Goal: Information Seeking & Learning: Find specific page/section

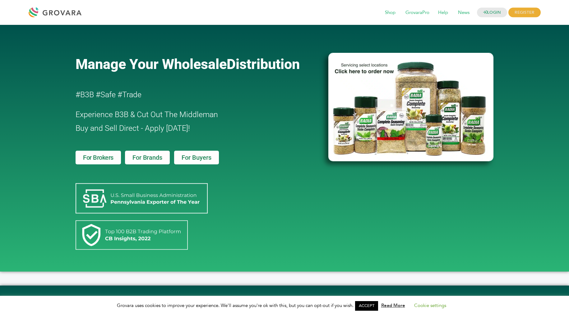
drag, startPoint x: 423, startPoint y: 95, endPoint x: 414, endPoint y: 93, distance: 9.2
click at [425, 100] on img at bounding box center [410, 107] width 165 height 109
click at [438, 184] on div at bounding box center [410, 182] width 165 height 28
click at [497, 104] on div "Manage Your Wholesale Distribution #B3B #Safe #Trade Experience B3B & Cut Out T…" at bounding box center [284, 148] width 569 height 247
click at [323, 105] on div "Manage Your Wholesale Distribution #B3B #Safe #Trade Experience B3B & Cut Out T…" at bounding box center [198, 148] width 253 height 241
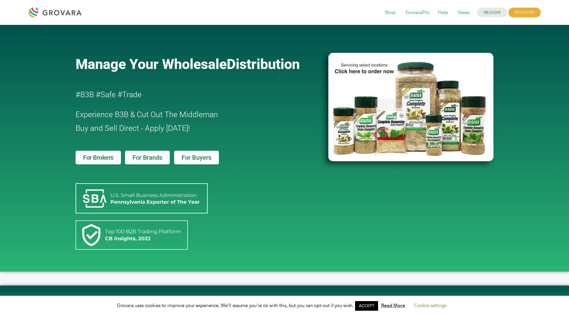
click at [407, 47] on div at bounding box center [410, 148] width 171 height 241
click at [408, 169] on div at bounding box center [410, 182] width 165 height 28
click at [499, 101] on div "Manage Your Wholesale Distribution #B3B #Safe #Trade Experience B3B & Cut Out T…" at bounding box center [284, 148] width 569 height 247
click at [406, 48] on div at bounding box center [410, 148] width 171 height 241
click at [323, 104] on div "Manage Your Wholesale Distribution #B3B #Safe #Trade Experience B3B & Cut Out T…" at bounding box center [198, 148] width 253 height 241
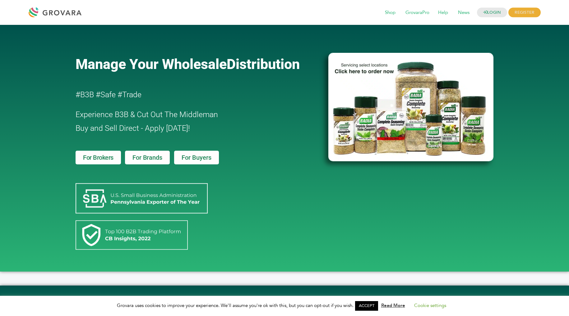
click at [406, 167] on div at bounding box center [410, 148] width 171 height 241
click at [498, 102] on div "Manage Your Wholesale Distribution #B3B #Safe #Trade Experience B3B & Cut Out T…" at bounding box center [284, 148] width 569 height 247
click at [410, 49] on div at bounding box center [410, 148] width 171 height 241
click at [322, 104] on div "Manage Your Wholesale Distribution #B3B #Safe #Trade Experience B3B & Cut Out T…" at bounding box center [198, 148] width 253 height 241
click at [416, 172] on div at bounding box center [410, 182] width 165 height 28
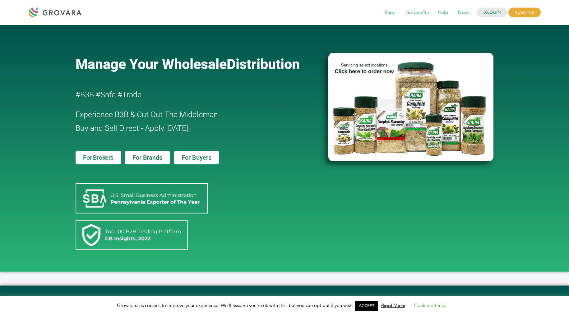
click at [497, 103] on div "Manage Your Wholesale Distribution #B3B #Safe #Trade Experience B3B & Cut Out T…" at bounding box center [284, 148] width 569 height 247
click at [404, 49] on div at bounding box center [410, 148] width 171 height 241
click at [319, 110] on div "Manage Your Wholesale Distribution #B3B #Safe #Trade Experience B3B & Cut Out T…" at bounding box center [198, 148] width 253 height 241
